Goal: Transaction & Acquisition: Purchase product/service

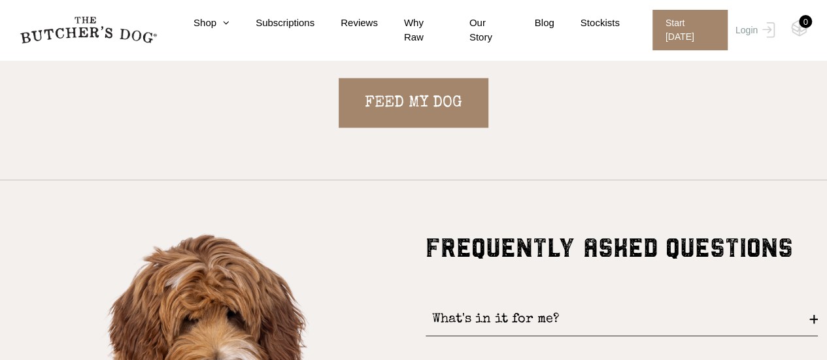
scroll to position [1373, 0]
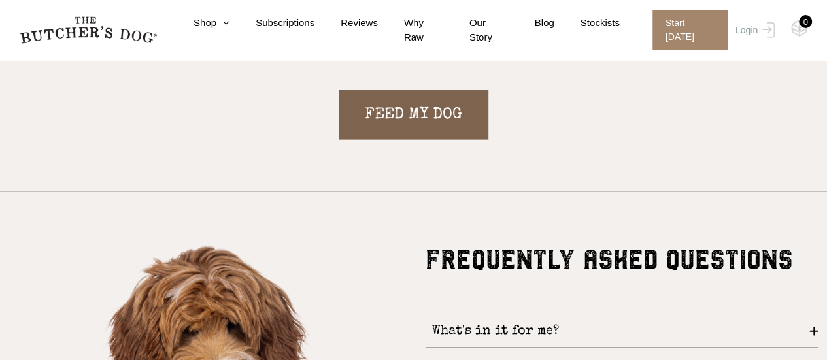
click at [412, 119] on link "FEED MY DOG" at bounding box center [414, 115] width 150 height 50
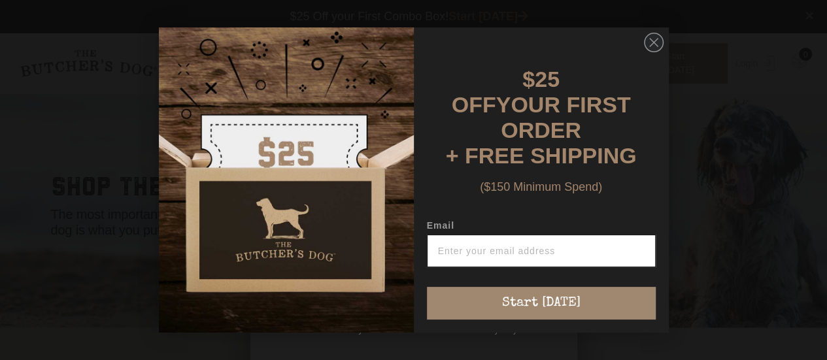
click at [461, 244] on input "Email" at bounding box center [541, 251] width 229 height 33
type input "stewart@naturallighting.com.au"
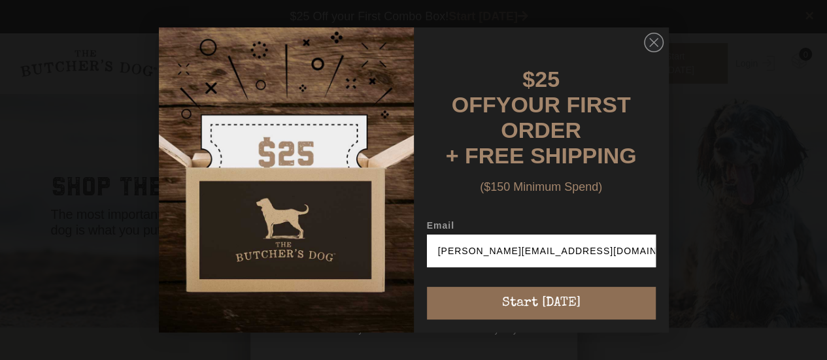
click at [537, 303] on button "Start [DATE]" at bounding box center [541, 303] width 229 height 33
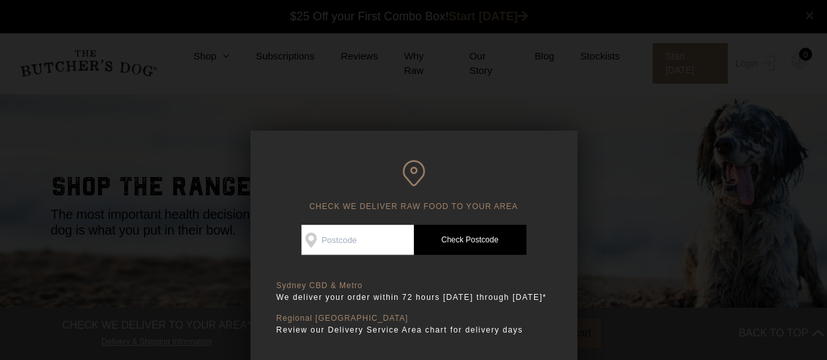
click at [343, 237] on input "Check Availability At" at bounding box center [357, 240] width 112 height 30
type input "2229"
click at [465, 239] on link "Check Postcode" at bounding box center [470, 240] width 112 height 30
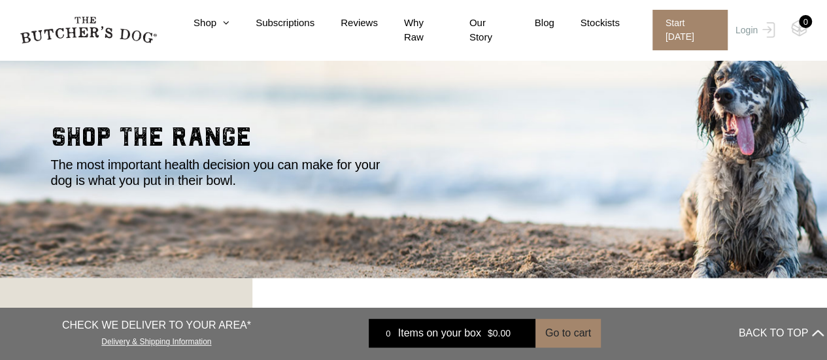
scroll to position [65, 0]
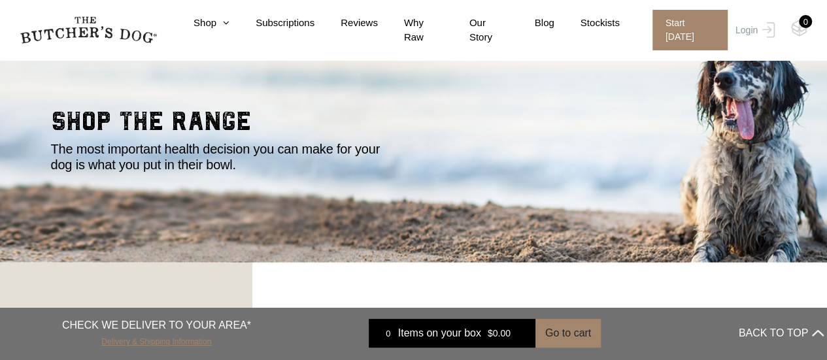
click at [169, 339] on link "Delivery & Shipping Information" at bounding box center [156, 340] width 110 height 12
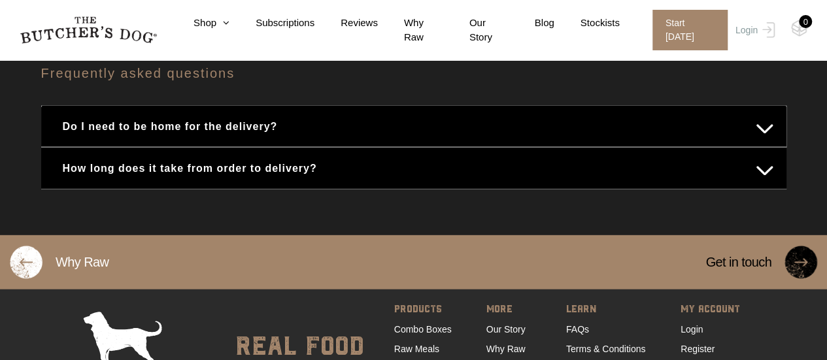
scroll to position [1829, 0]
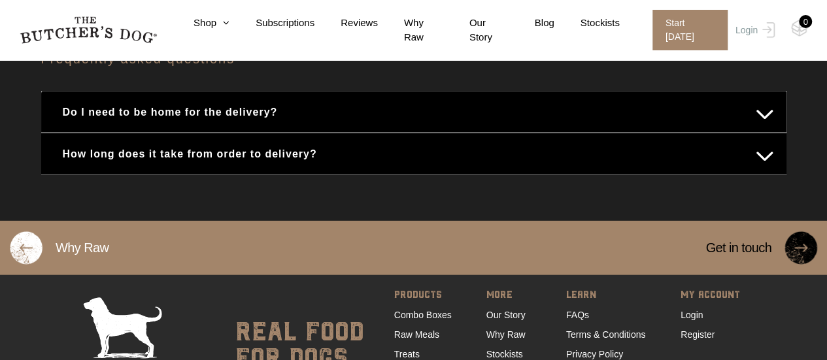
click at [259, 99] on button "Do I need to be home for the delivery?" at bounding box center [413, 111] width 719 height 25
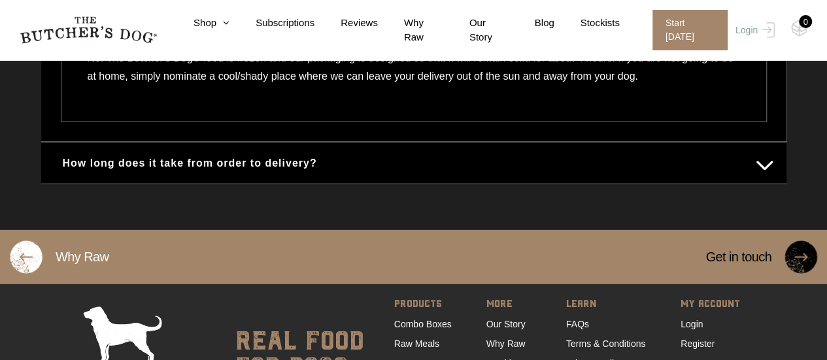
scroll to position [1960, 0]
click at [266, 150] on button "How long does it take from order to delivery?" at bounding box center [413, 162] width 719 height 25
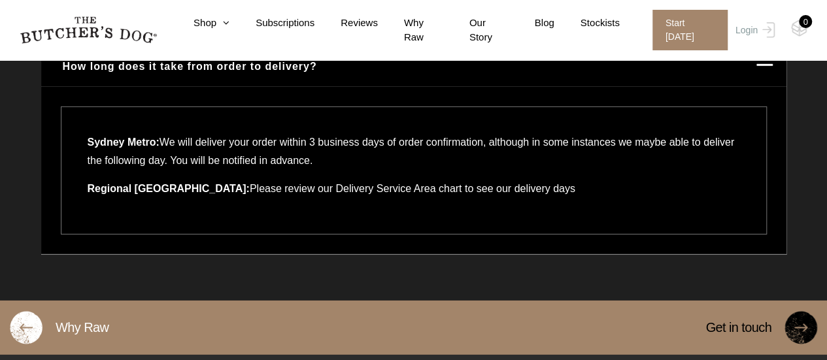
scroll to position [1886, 0]
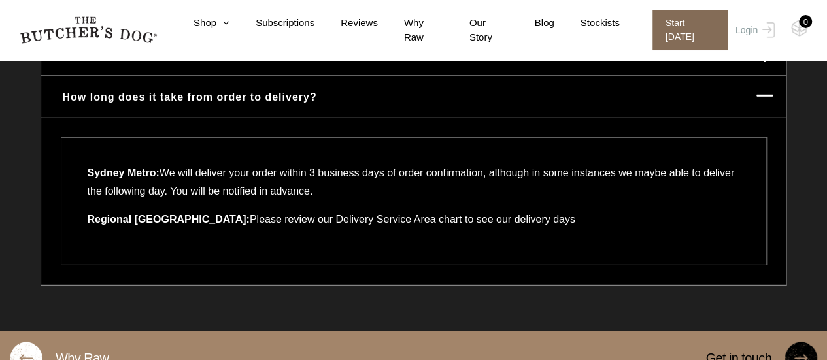
click at [697, 24] on span "Start today" at bounding box center [689, 30] width 75 height 41
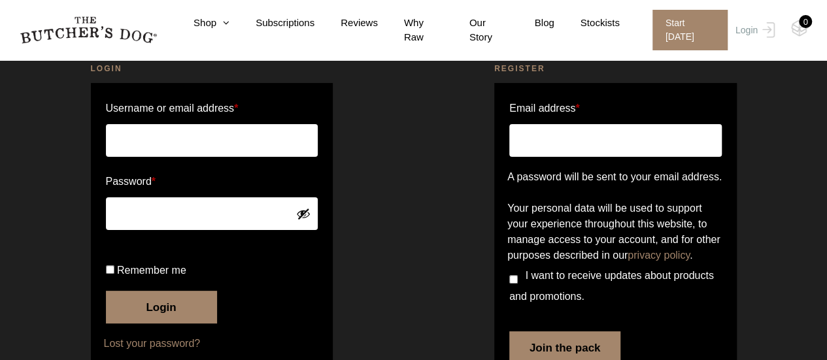
scroll to position [65, 0]
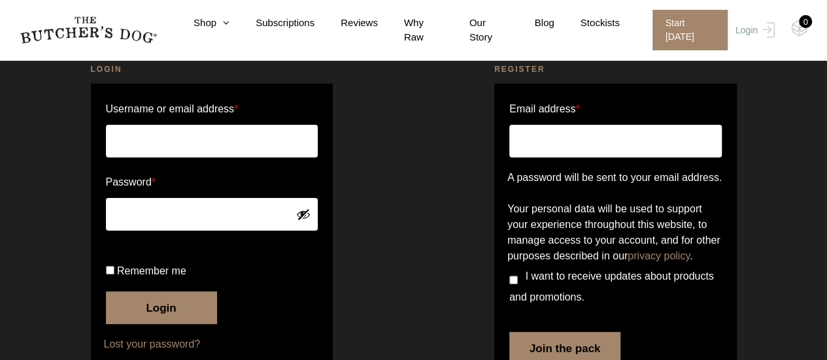
click at [129, 139] on input "Username or email address *" at bounding box center [212, 141] width 212 height 33
type input "stewart@naturallighting.com.au"
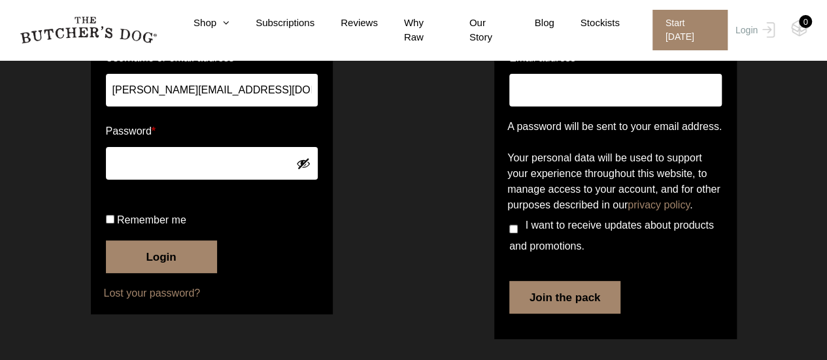
scroll to position [152, 0]
click at [146, 268] on button "Login" at bounding box center [161, 257] width 111 height 33
click at [107, 226] on label "Remember me" at bounding box center [212, 220] width 212 height 21
click at [107, 224] on input "Remember me" at bounding box center [110, 219] width 8 height 8
checkbox input "true"
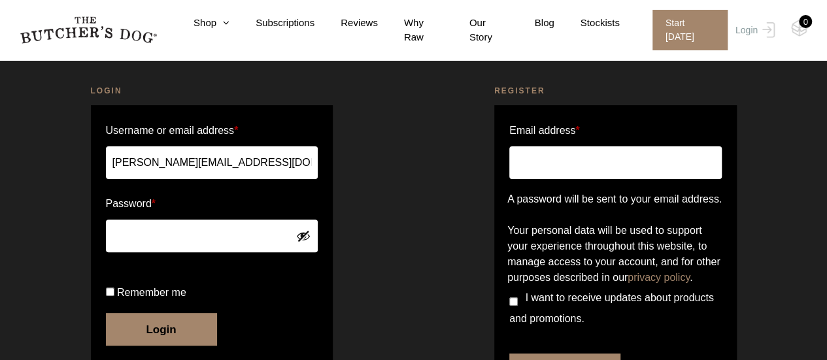
scroll to position [131, 0]
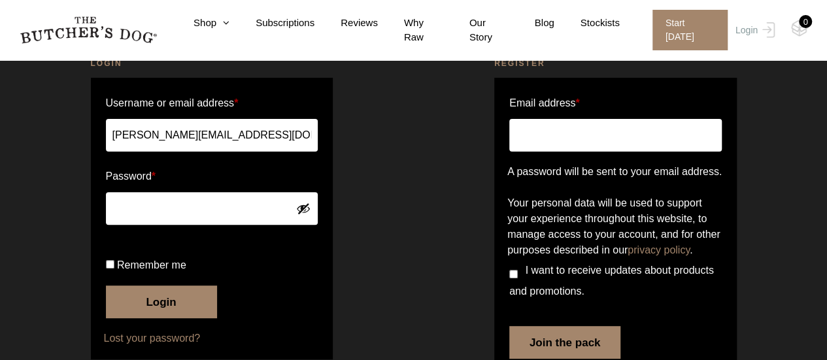
click at [110, 269] on input "Remember me" at bounding box center [110, 264] width 8 height 8
checkbox input "true"
click at [159, 318] on button "Login" at bounding box center [161, 302] width 111 height 33
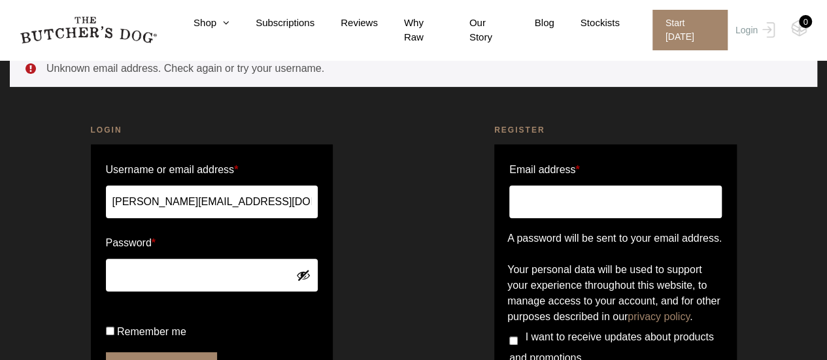
scroll to position [65, 0]
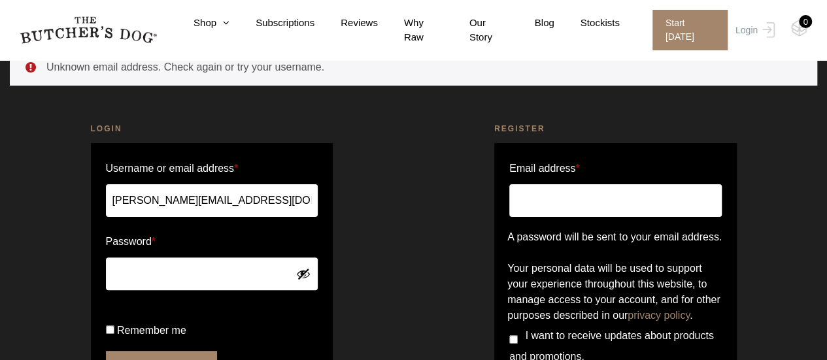
click at [533, 203] on input "Email address *" at bounding box center [615, 200] width 212 height 33
type input "[PERSON_NAME][EMAIL_ADDRESS][DOMAIN_NAME]"
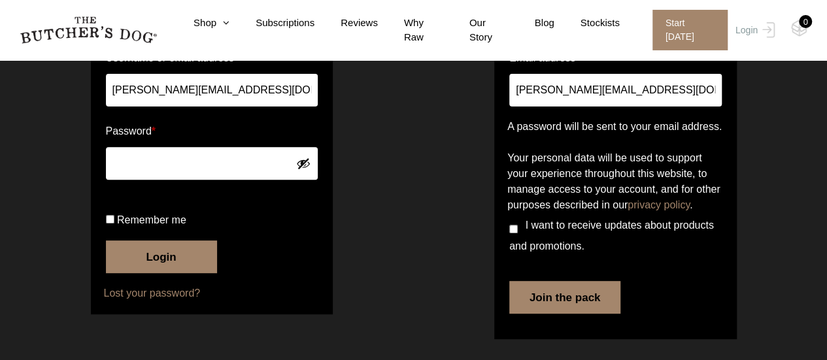
scroll to position [221, 0]
click at [582, 305] on button "Join the pack" at bounding box center [564, 297] width 111 height 33
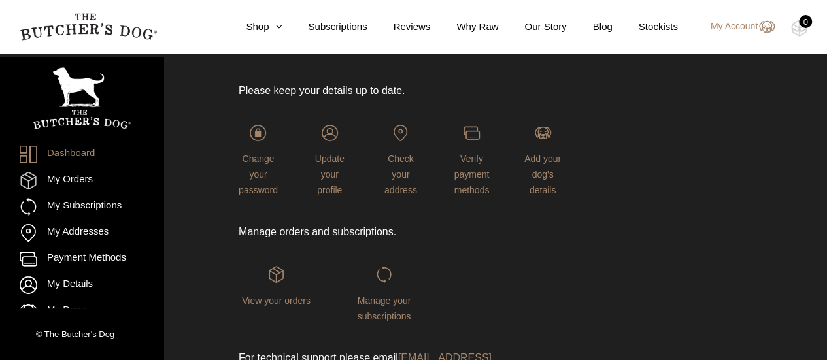
scroll to position [193, 0]
click at [400, 163] on span "Check your address" at bounding box center [400, 176] width 33 height 42
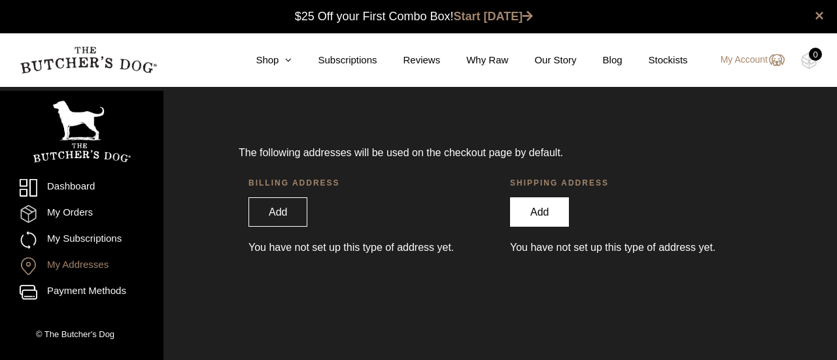
click at [527, 212] on link "Add" at bounding box center [539, 211] width 59 height 29
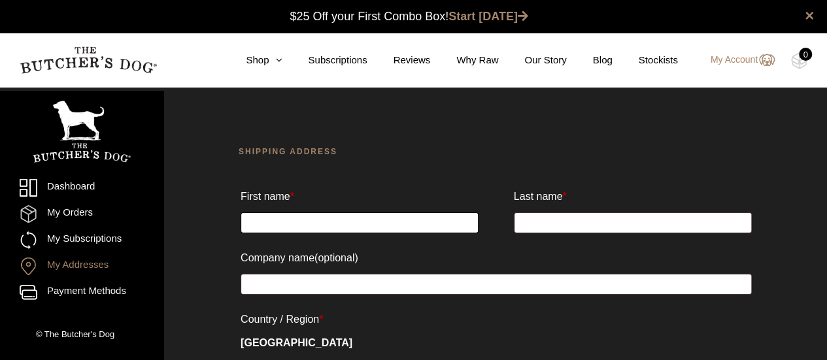
click at [284, 226] on input "First name *" at bounding box center [360, 222] width 238 height 21
type input "[PERSON_NAME]"
type input "Woodger"
type input "[STREET_ADDRESS]"
type input "Caringbah South"
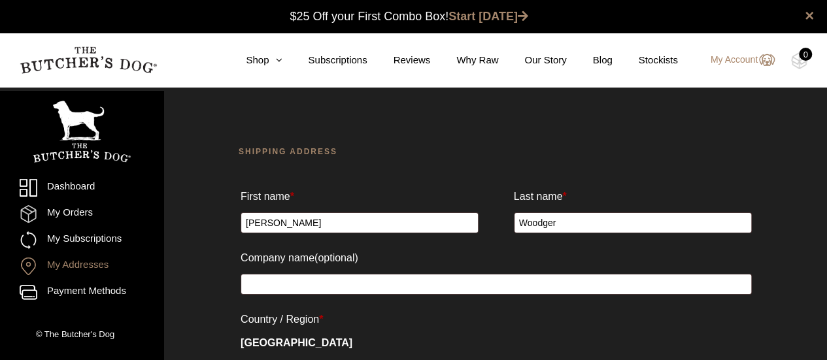
select select "[GEOGRAPHIC_DATA]"
type input "2229"
click at [301, 285] on input "Company name (optional)" at bounding box center [496, 284] width 511 height 21
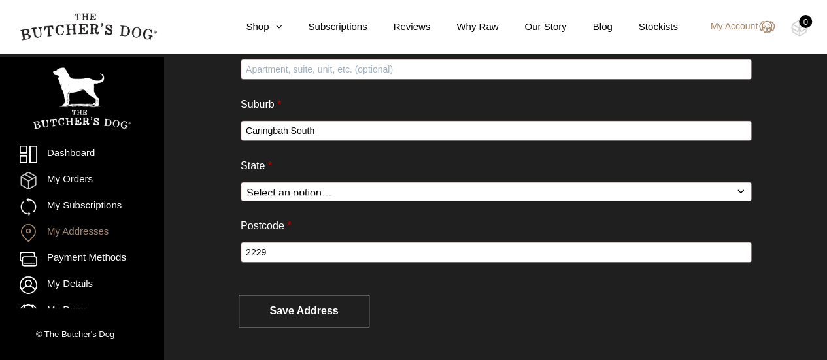
scroll to position [375, 0]
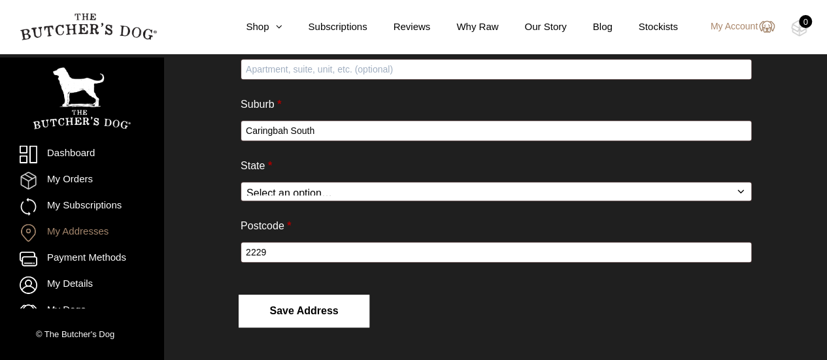
click at [307, 314] on button "Save address" at bounding box center [304, 311] width 131 height 33
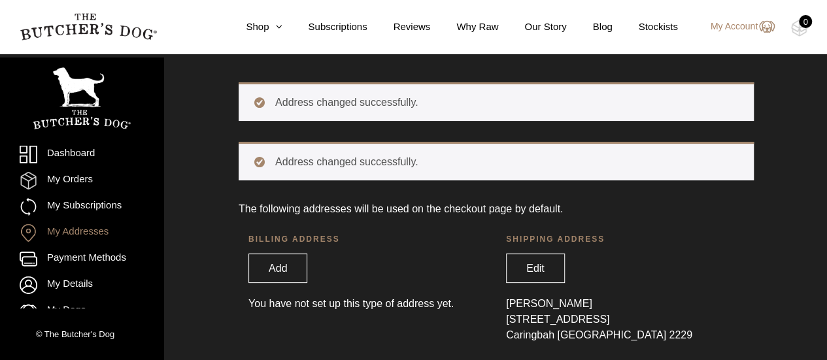
scroll to position [88, 0]
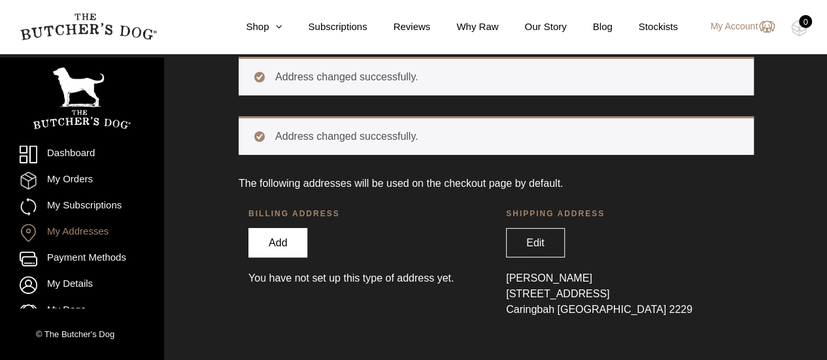
click at [272, 240] on link "Add" at bounding box center [277, 242] width 59 height 29
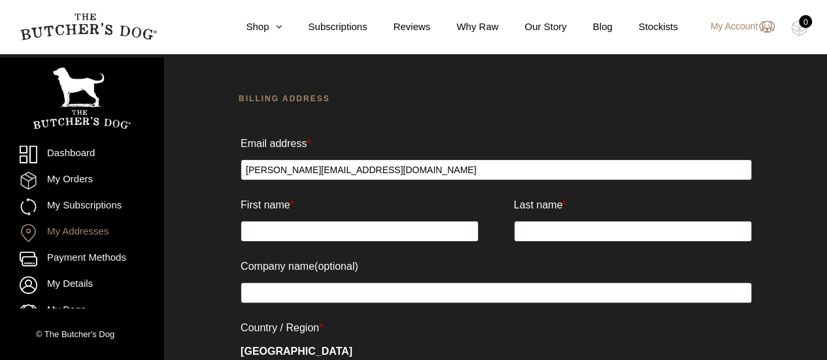
scroll to position [87, 0]
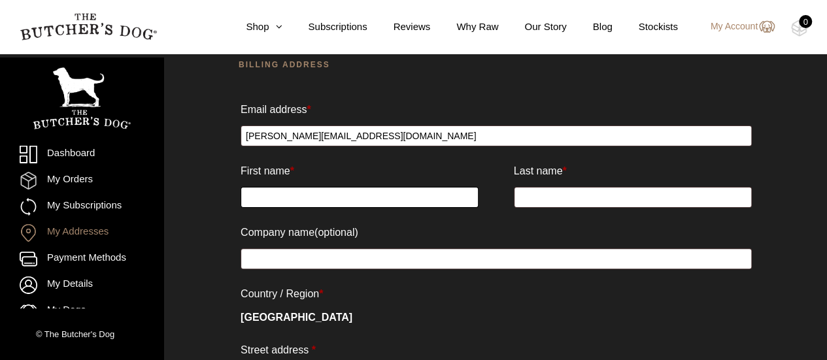
click at [269, 205] on input "First name *" at bounding box center [360, 197] width 238 height 21
type input "[PERSON_NAME]"
type input "Woodger"
type input "[STREET_ADDRESS]"
type input "Caringbah South"
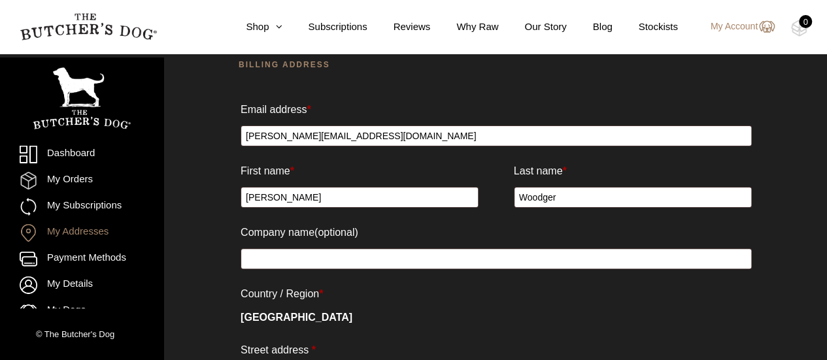
select select "[GEOGRAPHIC_DATA]"
type input "2229"
type input "0452219025"
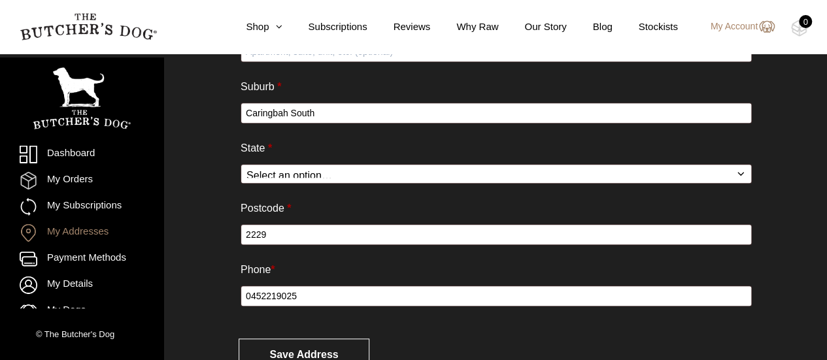
scroll to position [501, 0]
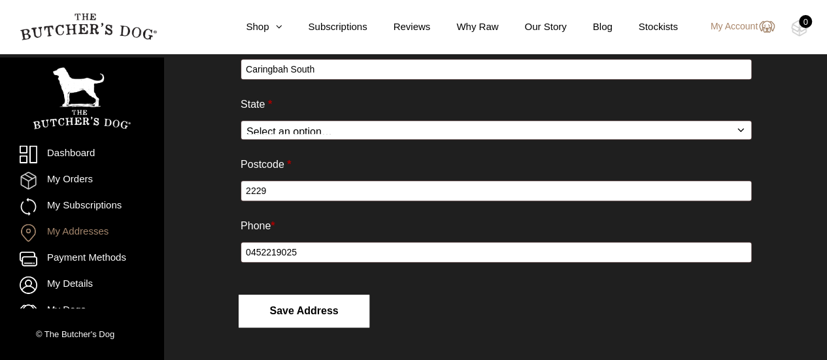
click at [314, 316] on button "Save address" at bounding box center [304, 311] width 131 height 33
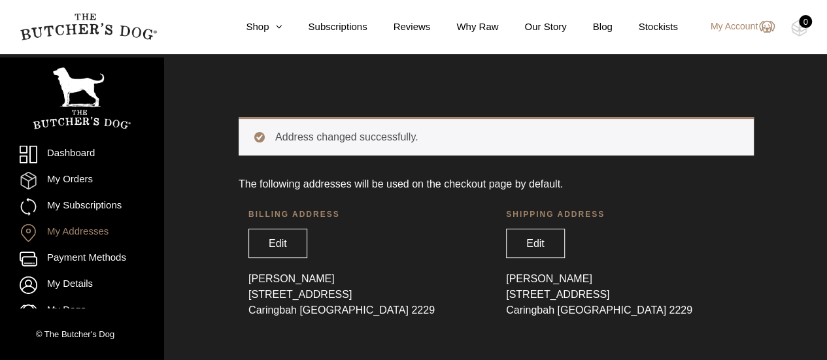
scroll to position [29, 0]
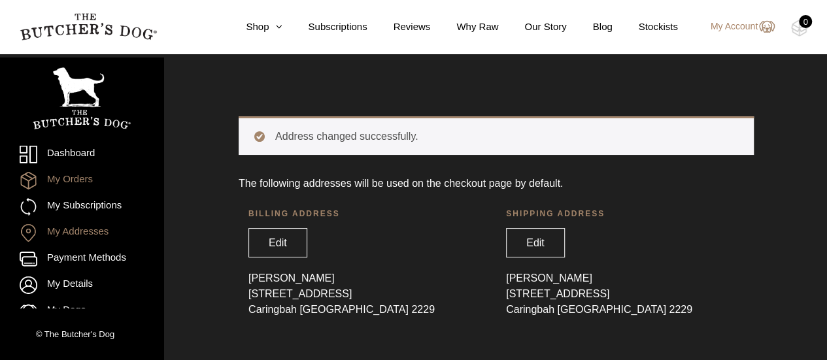
click at [82, 176] on link "My Orders" at bounding box center [82, 181] width 124 height 18
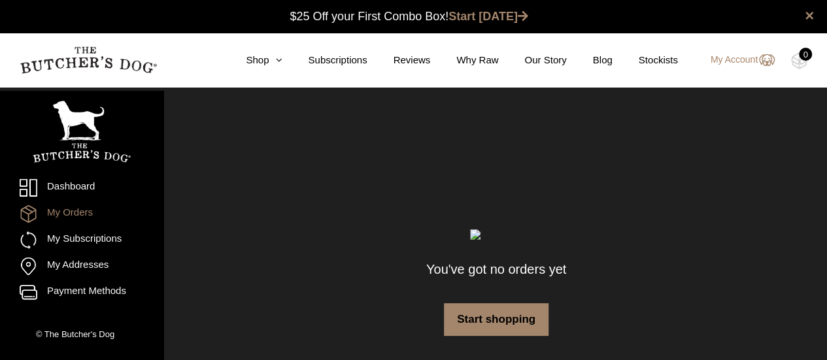
scroll to position [22, 0]
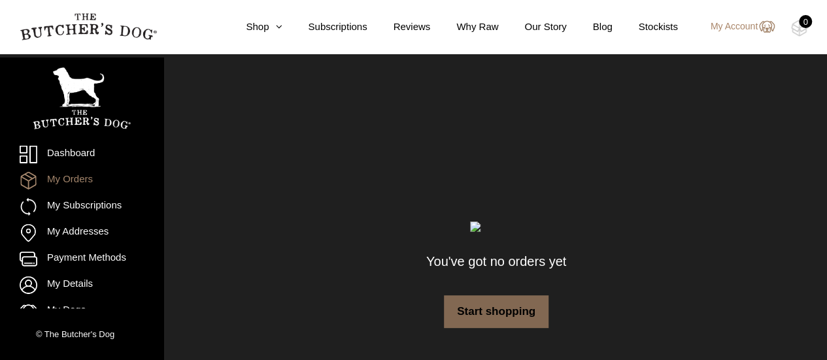
click at [515, 309] on link "Start shopping" at bounding box center [496, 311] width 105 height 33
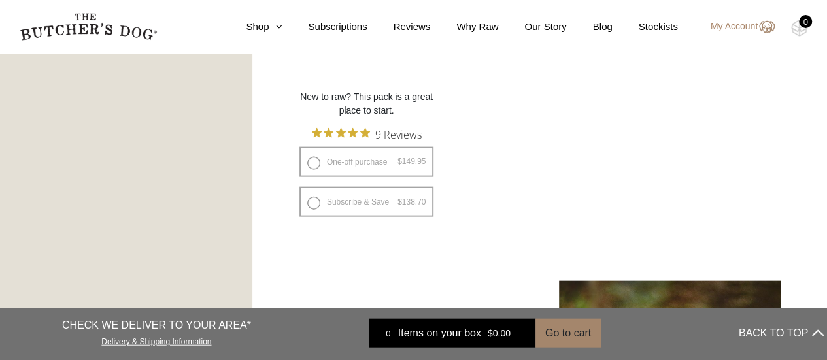
scroll to position [1373, 0]
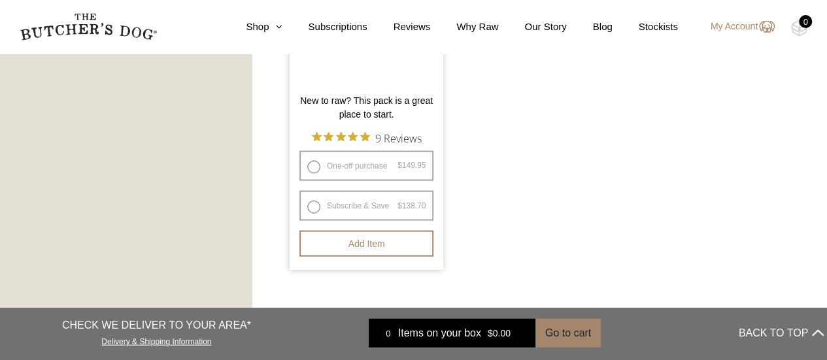
click at [336, 169] on label "One-off purchase $ 149.95 — or subscribe and save 7.5%" at bounding box center [366, 166] width 135 height 30
radio input "true"
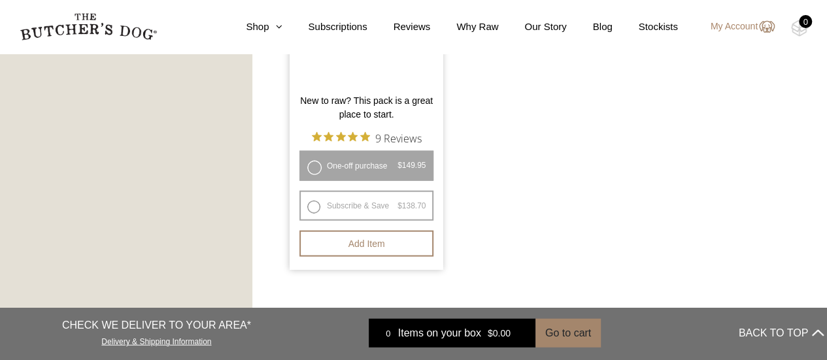
click at [314, 165] on label "One-off purchase $ 149.95 — or subscribe and save 7.5%" at bounding box center [366, 166] width 135 height 30
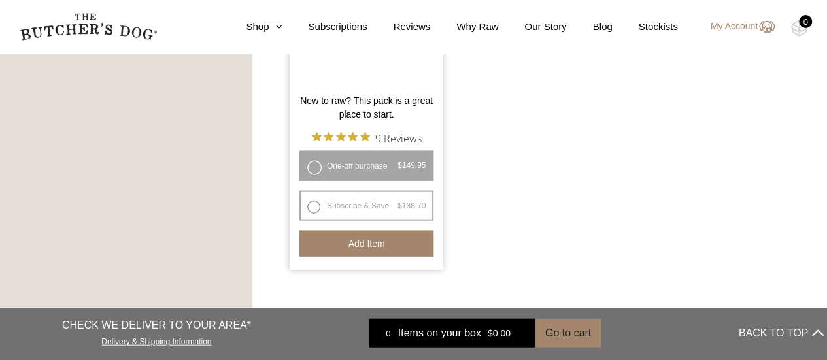
click at [368, 243] on button "Add item" at bounding box center [366, 244] width 135 height 26
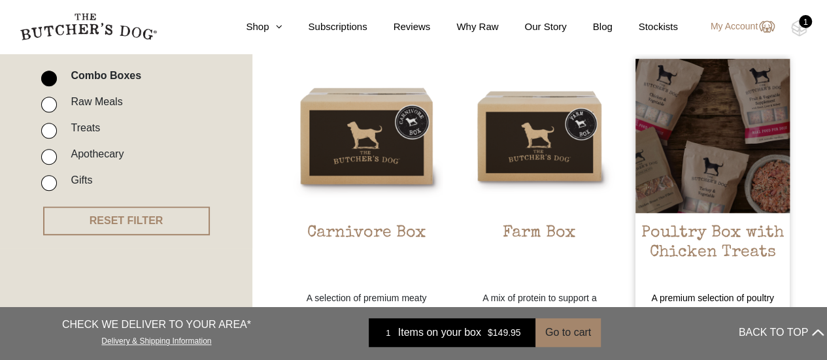
scroll to position [305, 0]
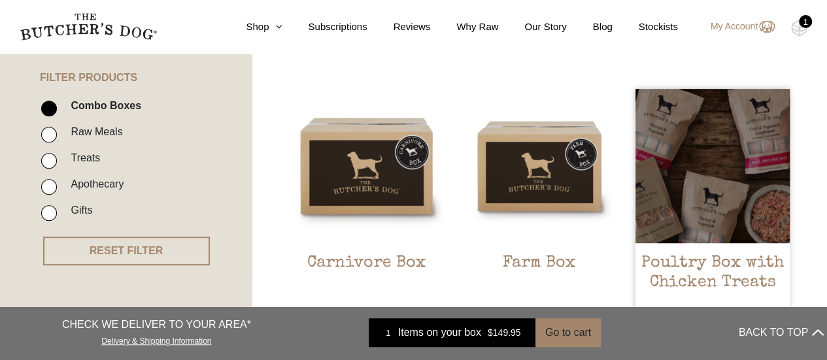
click at [699, 164] on div at bounding box center [712, 166] width 154 height 154
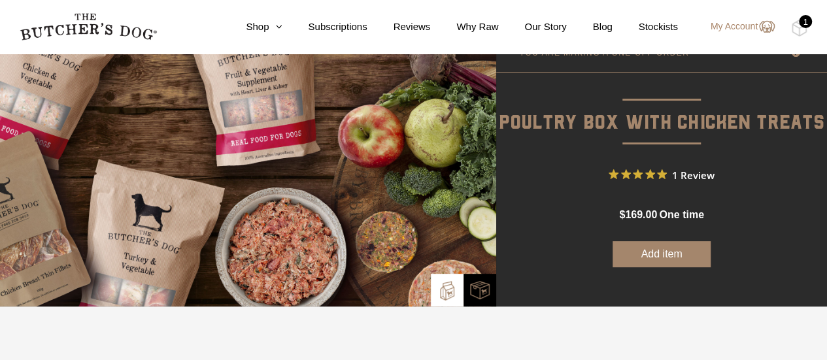
scroll to position [65, 0]
